Goal: Task Accomplishment & Management: Use online tool/utility

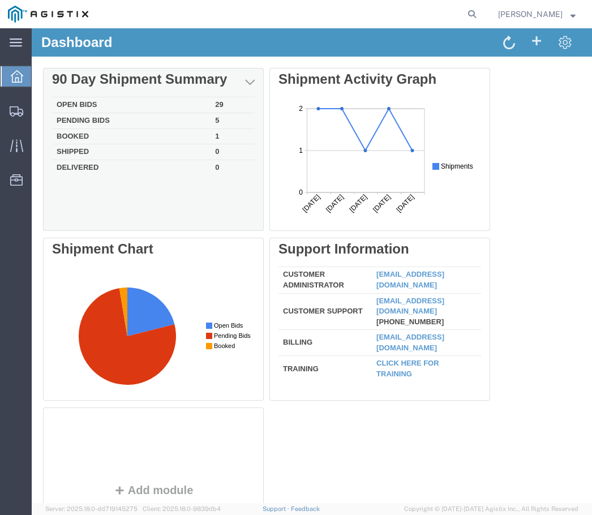
click at [210, 104] on td "Open Bids" at bounding box center [131, 105] width 158 height 16
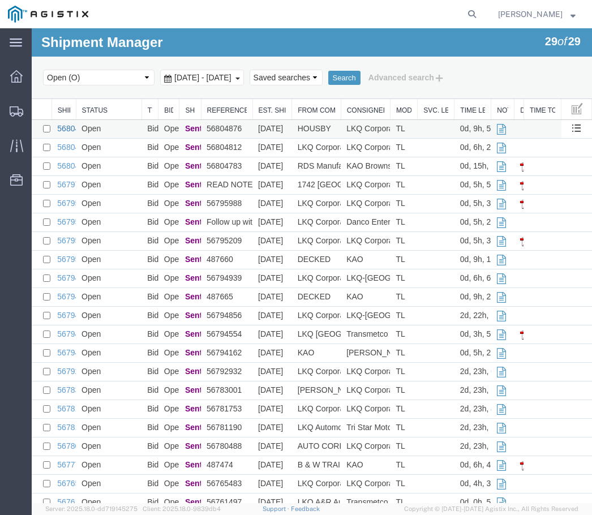
click at [66, 130] on link "56804876" at bounding box center [74, 128] width 35 height 9
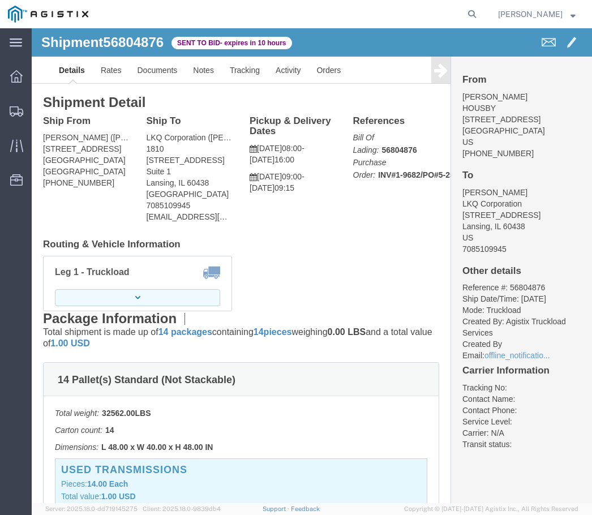
click button "button"
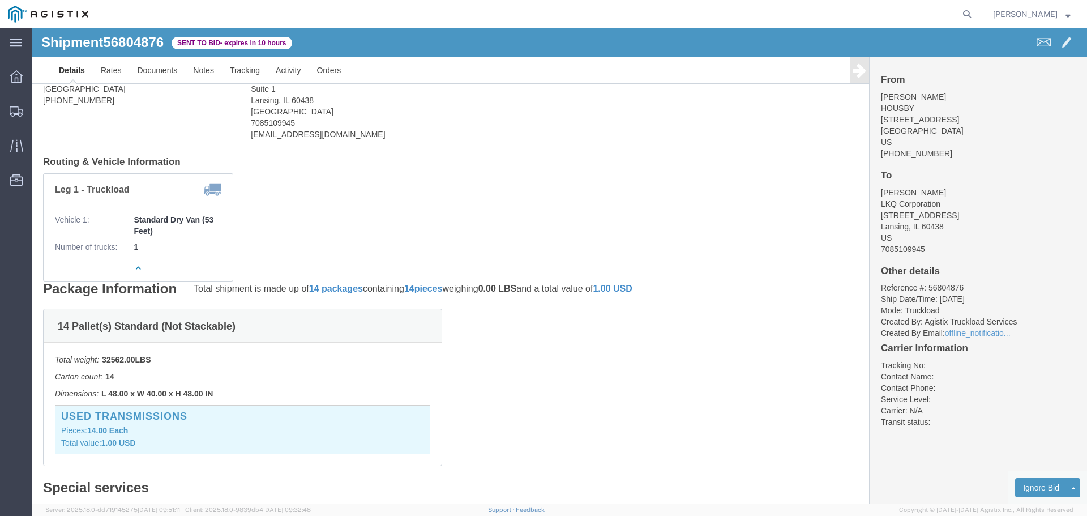
scroll to position [170, 0]
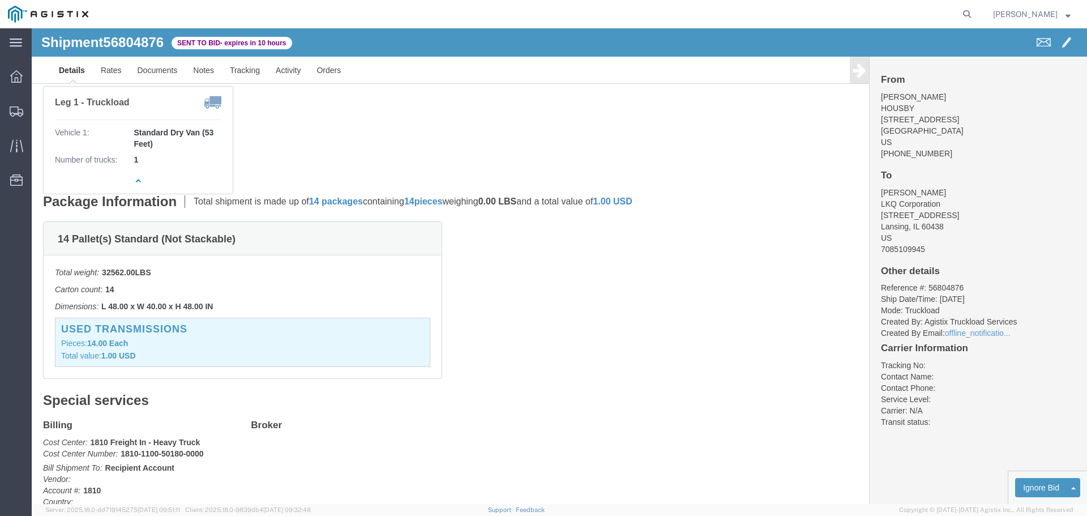
click link "Enter / Modify Bid"
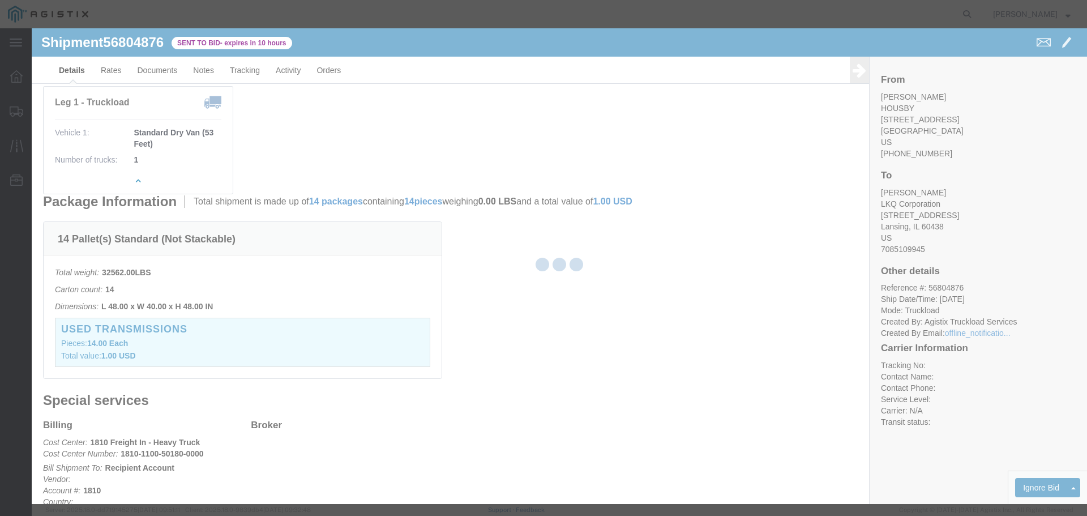
select select "22593"
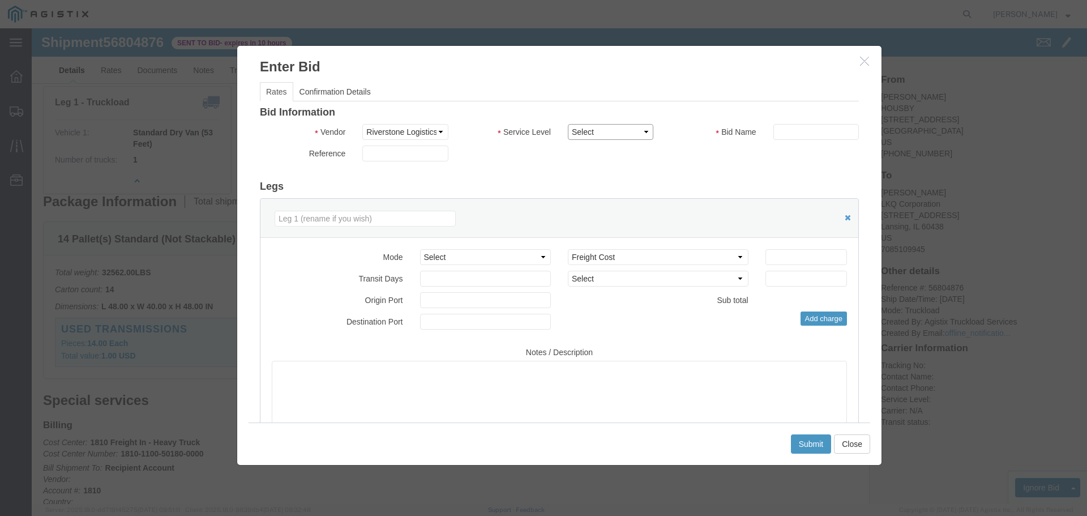
click select "Select Rail TL Standard 3 - 5 Day"
select select "41882"
click select "Select Rail TL Standard 3 - 5 Day"
click input "text"
type input "1"
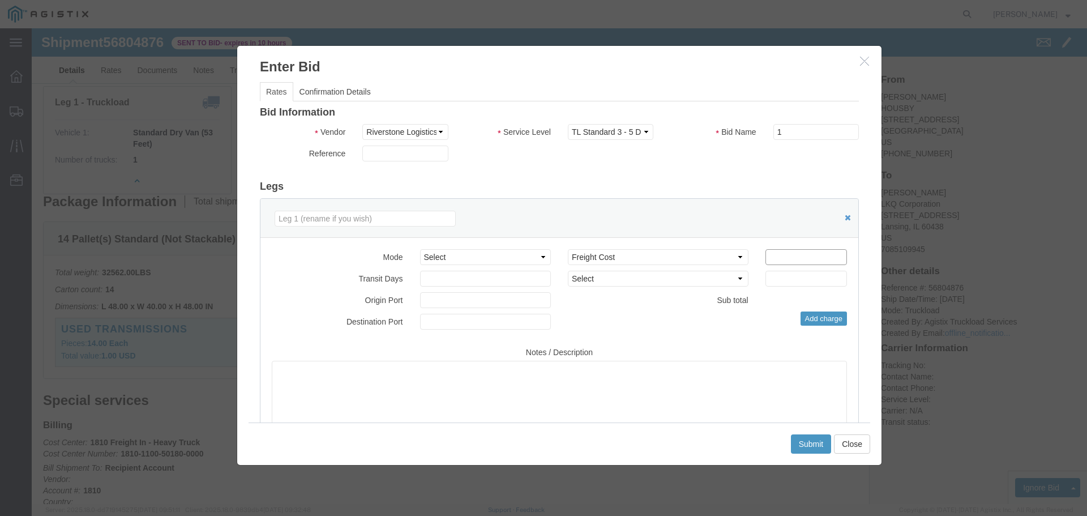
click input "number"
type input "9"
type input "850"
click button "Submit"
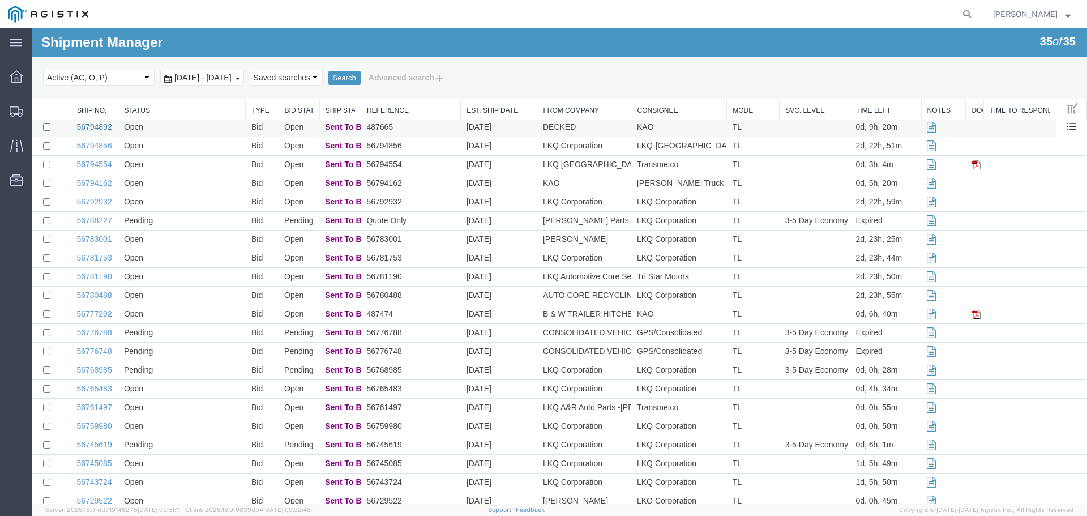
click at [93, 125] on link "56794892" at bounding box center [93, 126] width 35 height 9
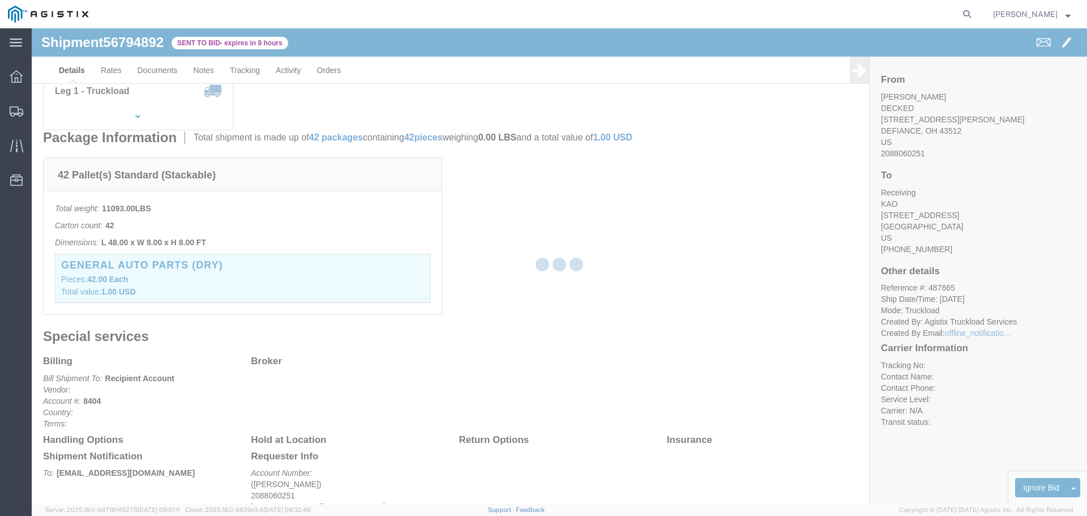
scroll to position [2, 0]
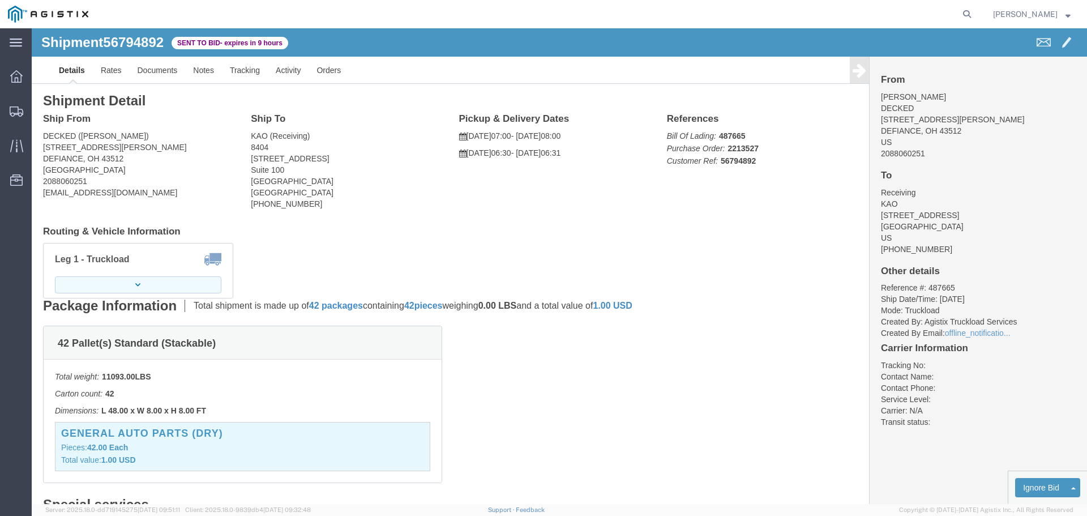
click icon "button"
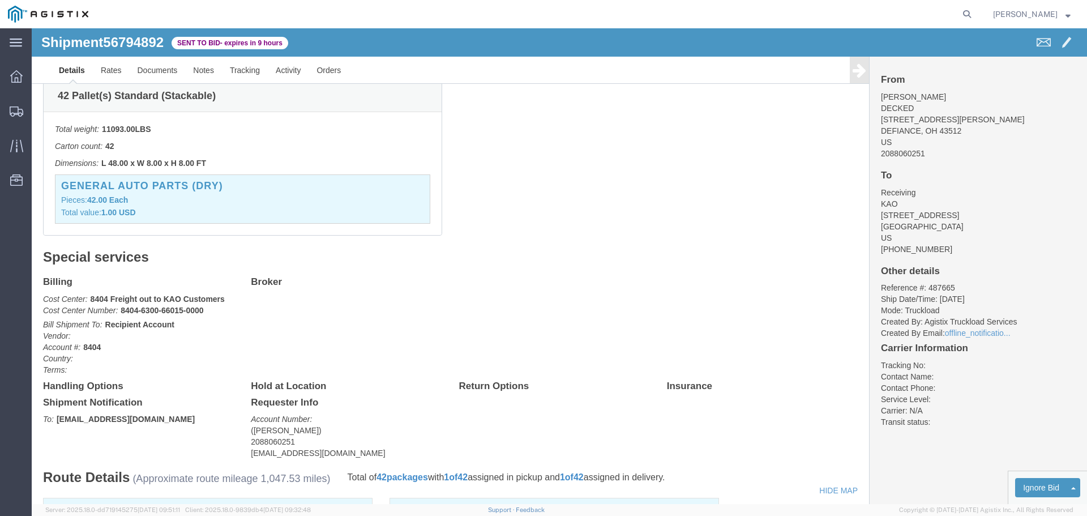
scroll to position [228, 0]
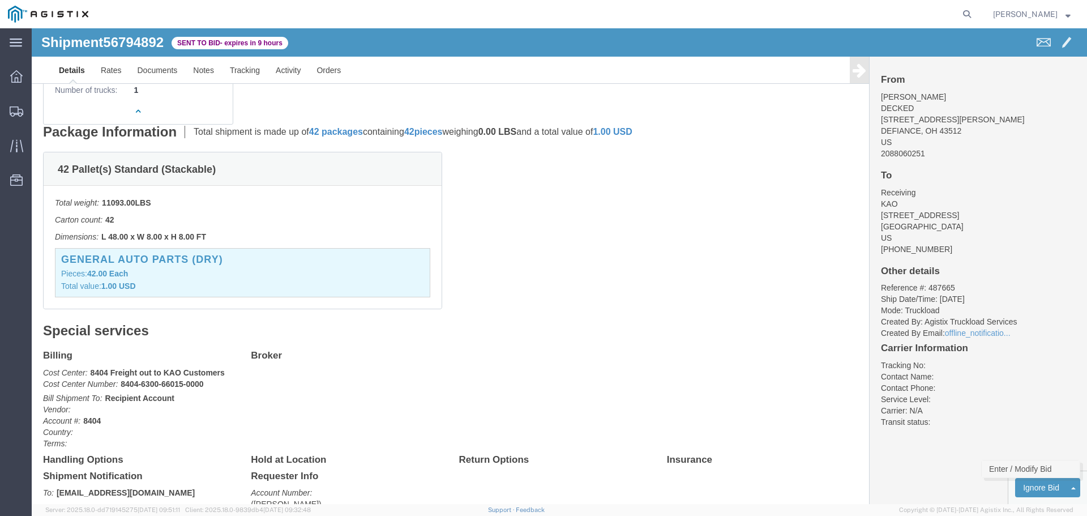
click link "Enter / Modify Bid"
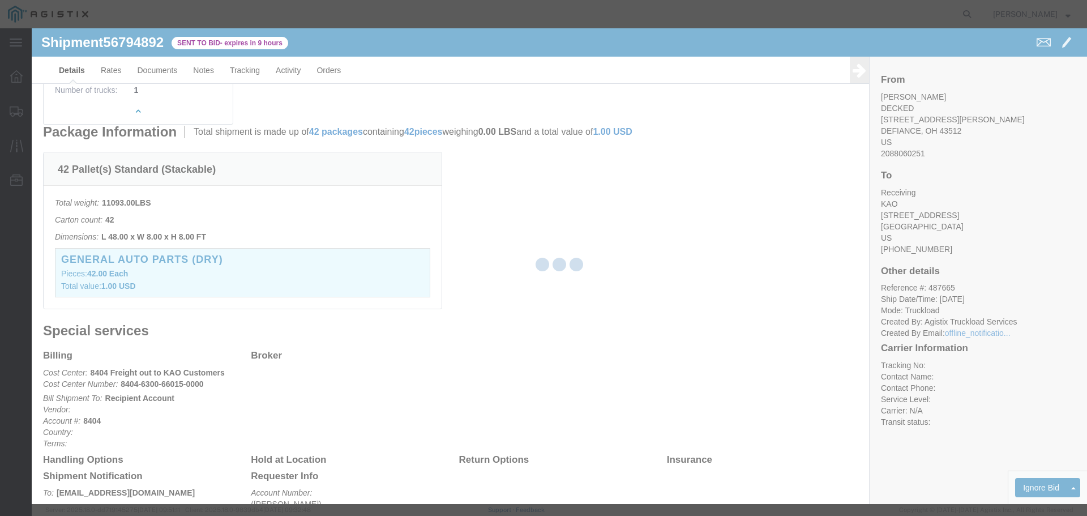
select select "22593"
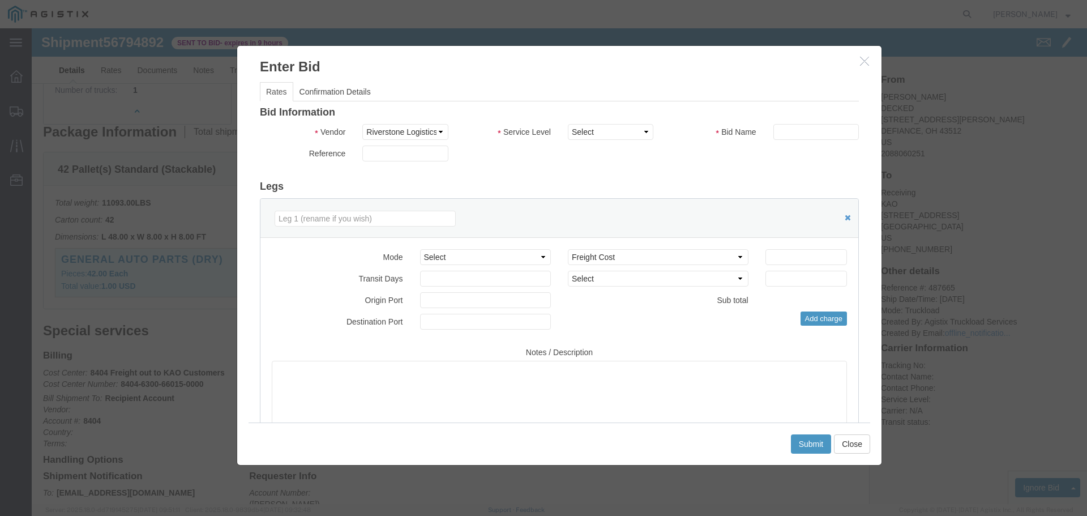
click icon "button"
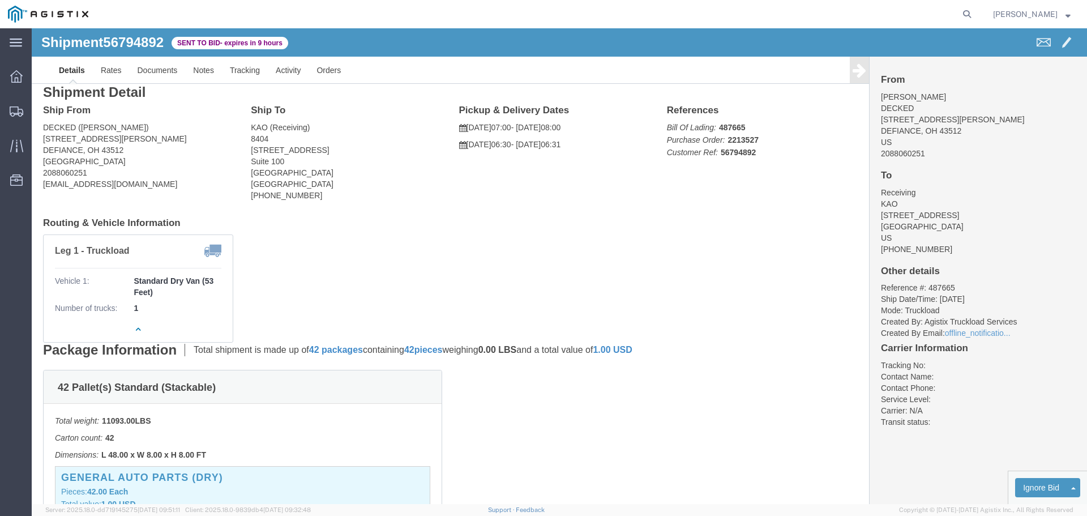
scroll to position [0, 0]
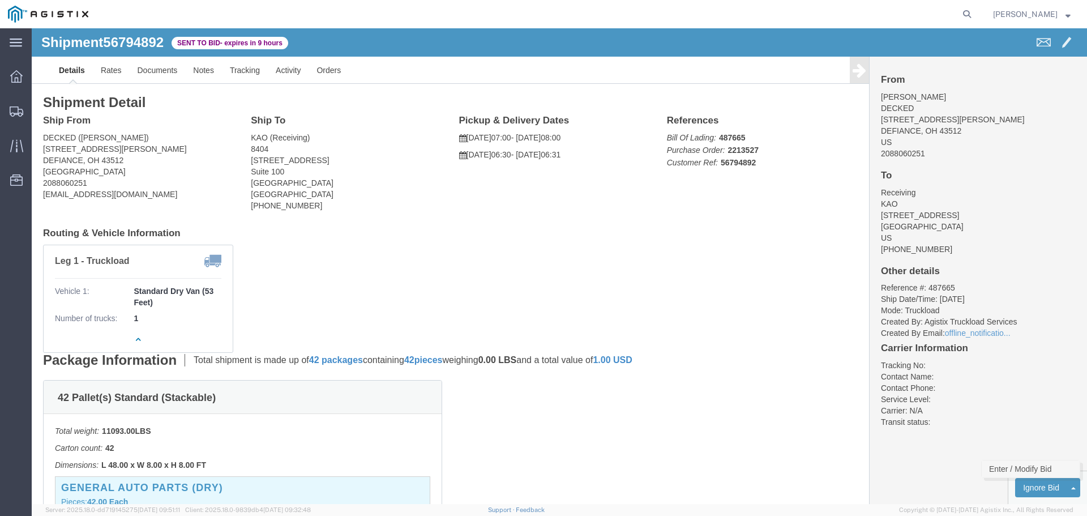
click link "Enter / Modify Bid"
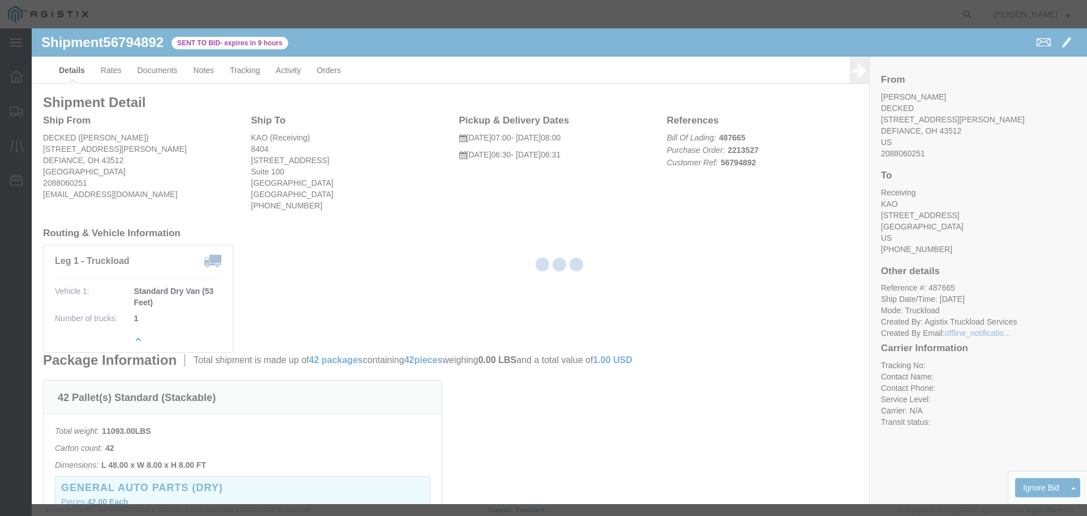
select select "22593"
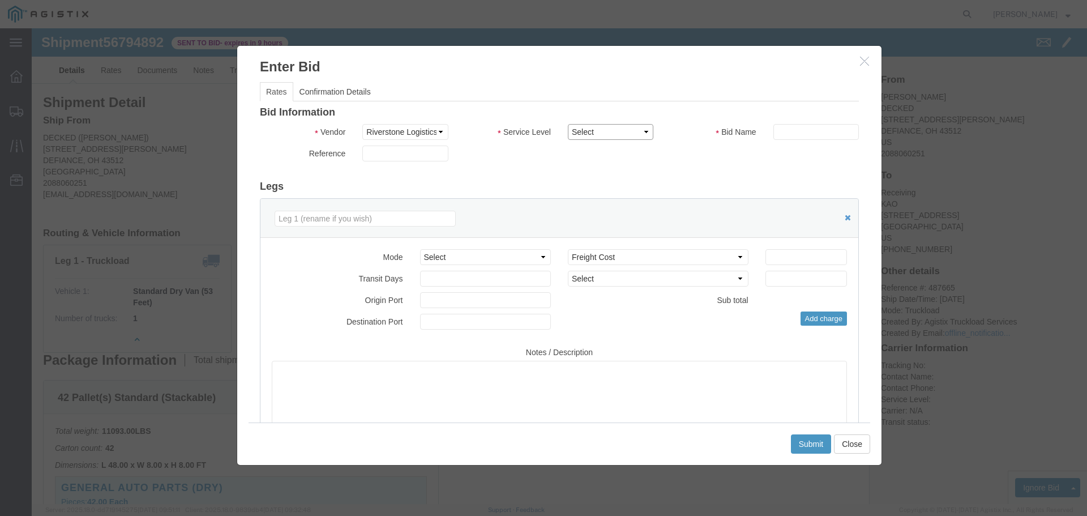
click select "Select Rail TL Standard 3 - 5 Day"
select select "41882"
click select "Select Rail TL Standard 3 - 5 Day"
click input "text"
type input "1"
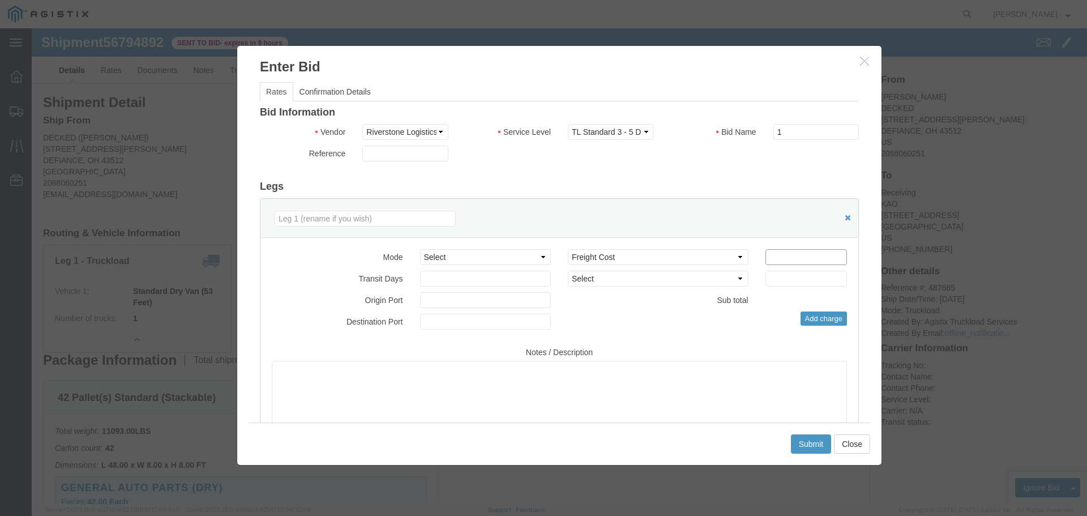
click input "number"
type input "2200"
click button "Submit"
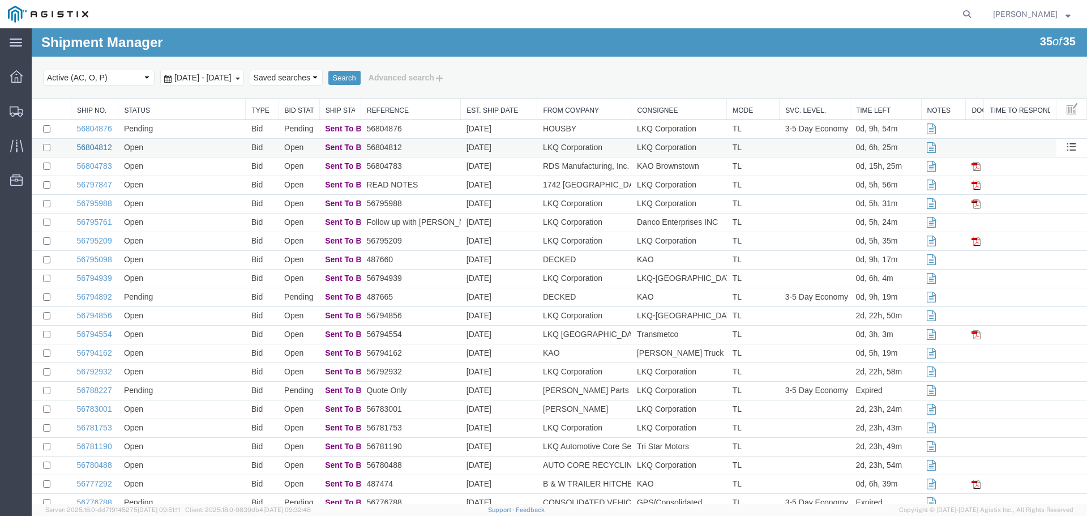
click at [102, 148] on link "56804812" at bounding box center [93, 147] width 35 height 9
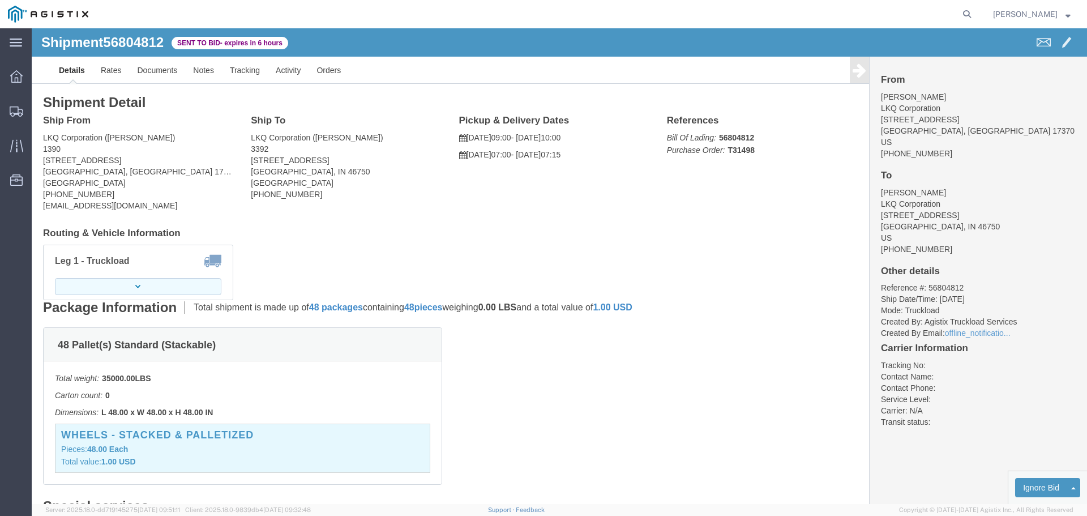
click button "button"
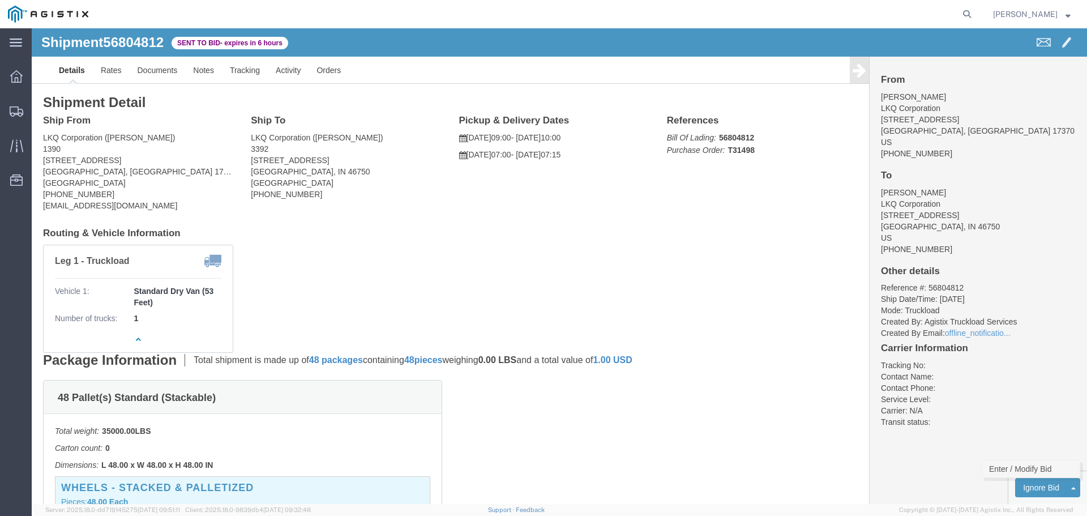
click link "Enter / Modify Bid"
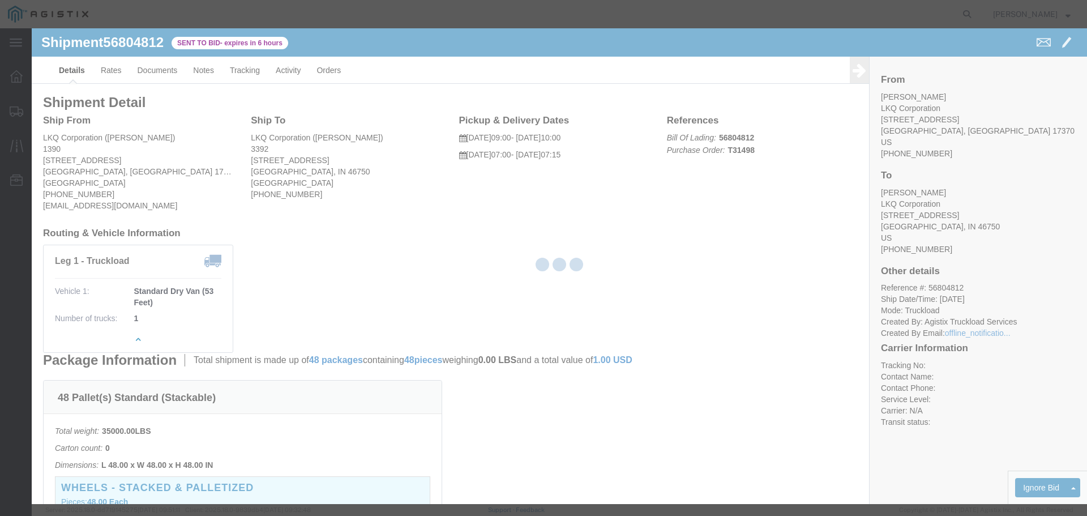
select select "22593"
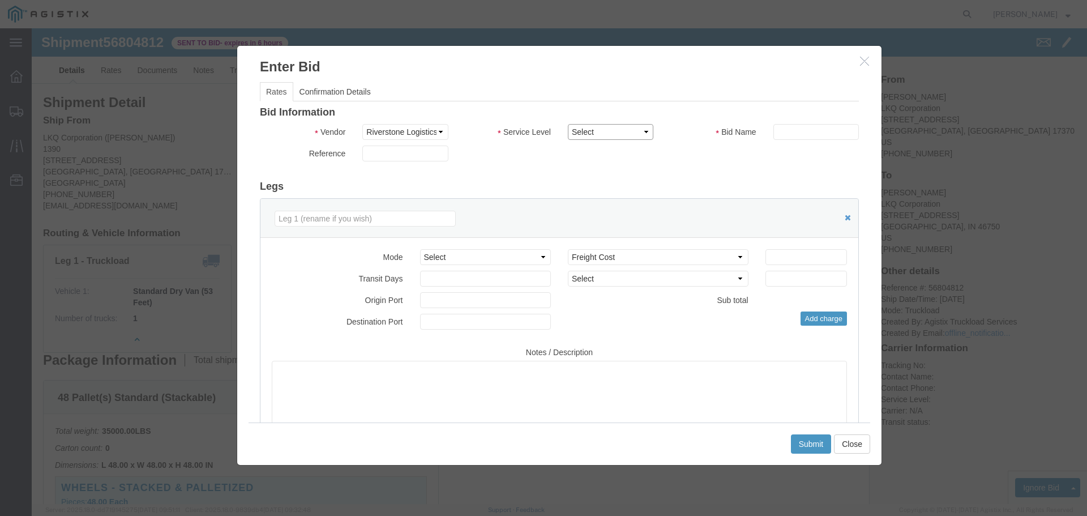
click select "Select Rail TL Standard 3 - 5 Day"
select select "41882"
click select "Select Rail TL Standard 3 - 5 Day"
click div "Bid Information Vendor Select Riverstone Logistics LLC Service Level Select Rai…"
click input "text"
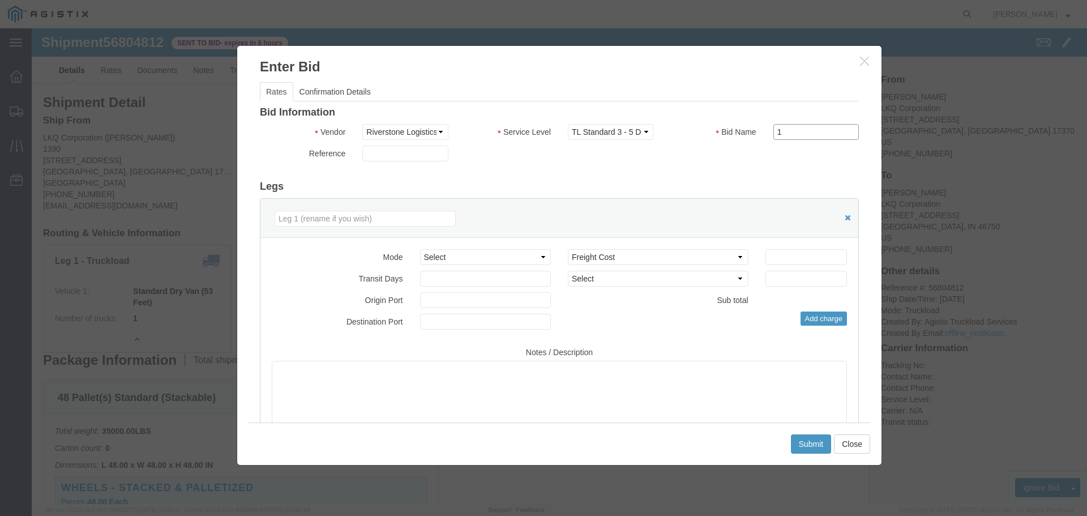
type input "1"
click input "number"
type input "1235"
click button "Submit"
